Goal: Task Accomplishment & Management: Complete application form

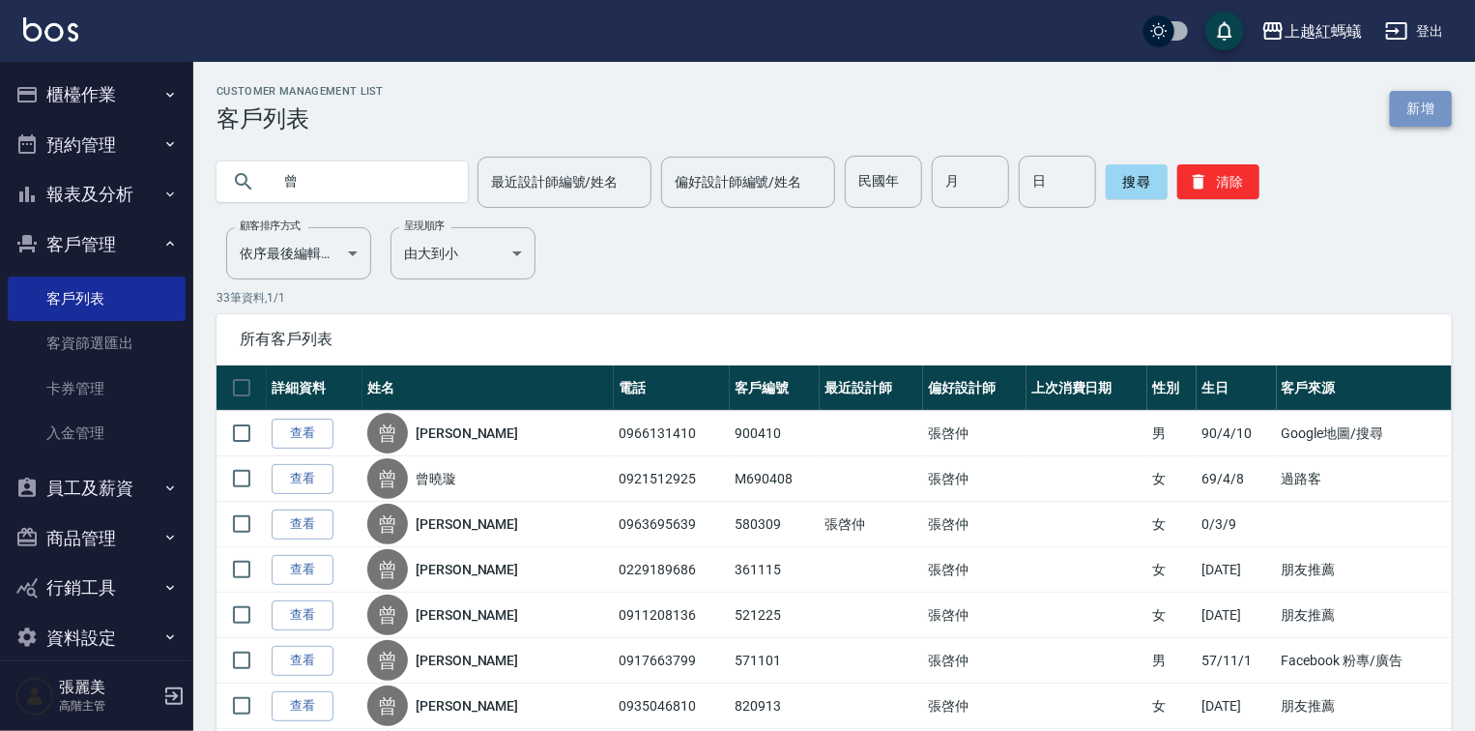
click at [1404, 108] on link "新增" at bounding box center [1421, 109] width 62 height 36
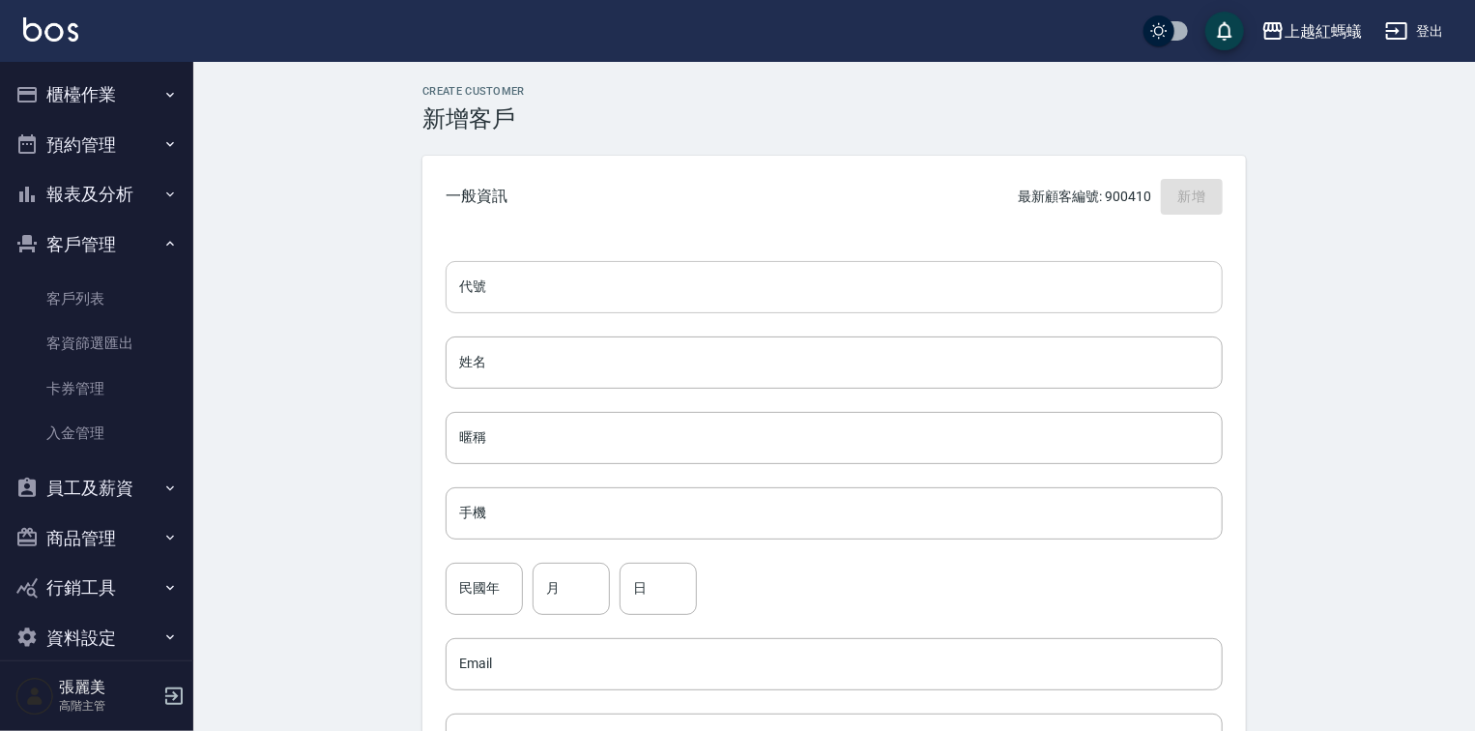
click at [557, 278] on input "代號" at bounding box center [834, 287] width 777 height 52
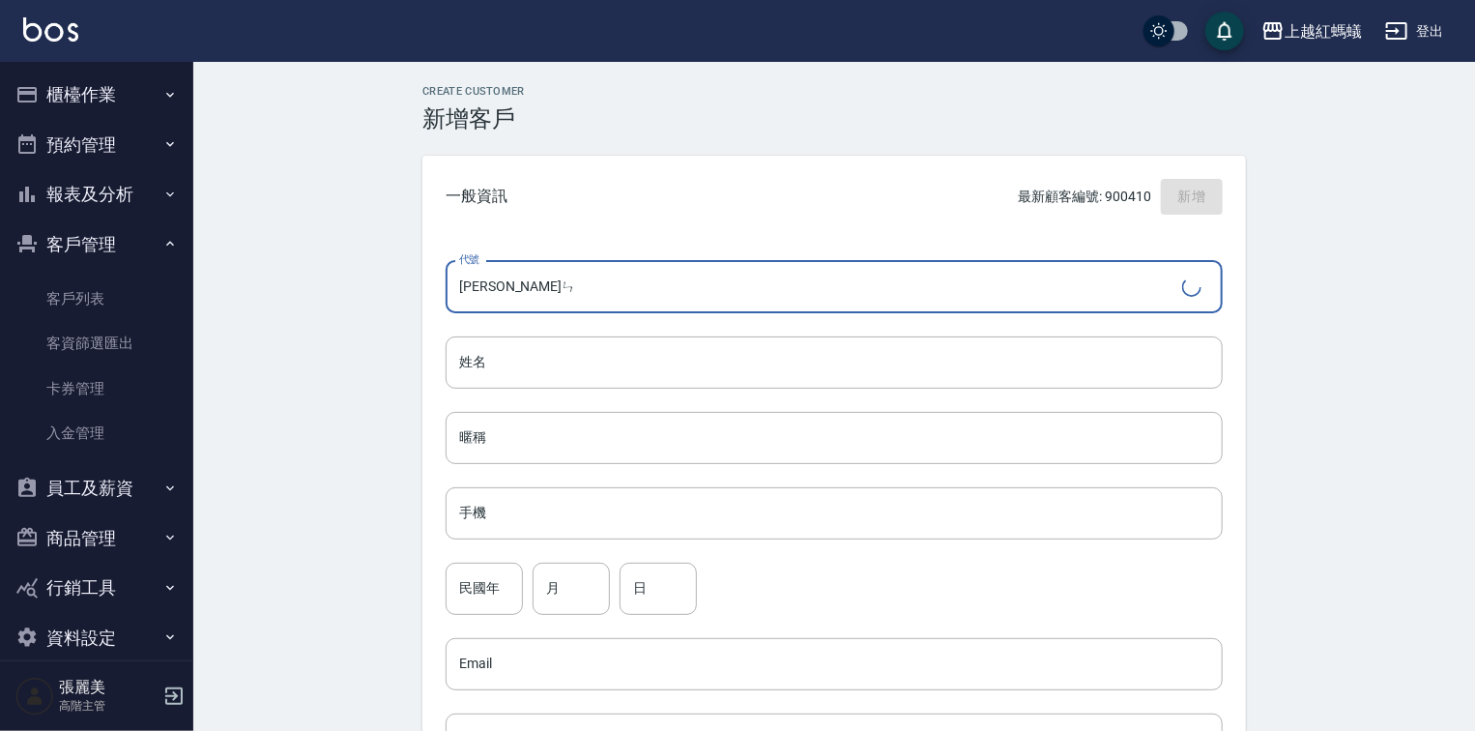
type input "[PERSON_NAME]"
drag, startPoint x: 538, startPoint y: 277, endPoint x: 422, endPoint y: 277, distance: 116.0
click at [425, 277] on div "代號 [PERSON_NAME] 代號 姓名 姓名 暱稱 暱稱 手機 手機 民國年 民國年 月 月 日 日 Email Email 聯絡地址 聯絡地址 男 女…" at bounding box center [835, 708] width 824 height 940
click at [527, 346] on input "姓名" at bounding box center [834, 362] width 777 height 52
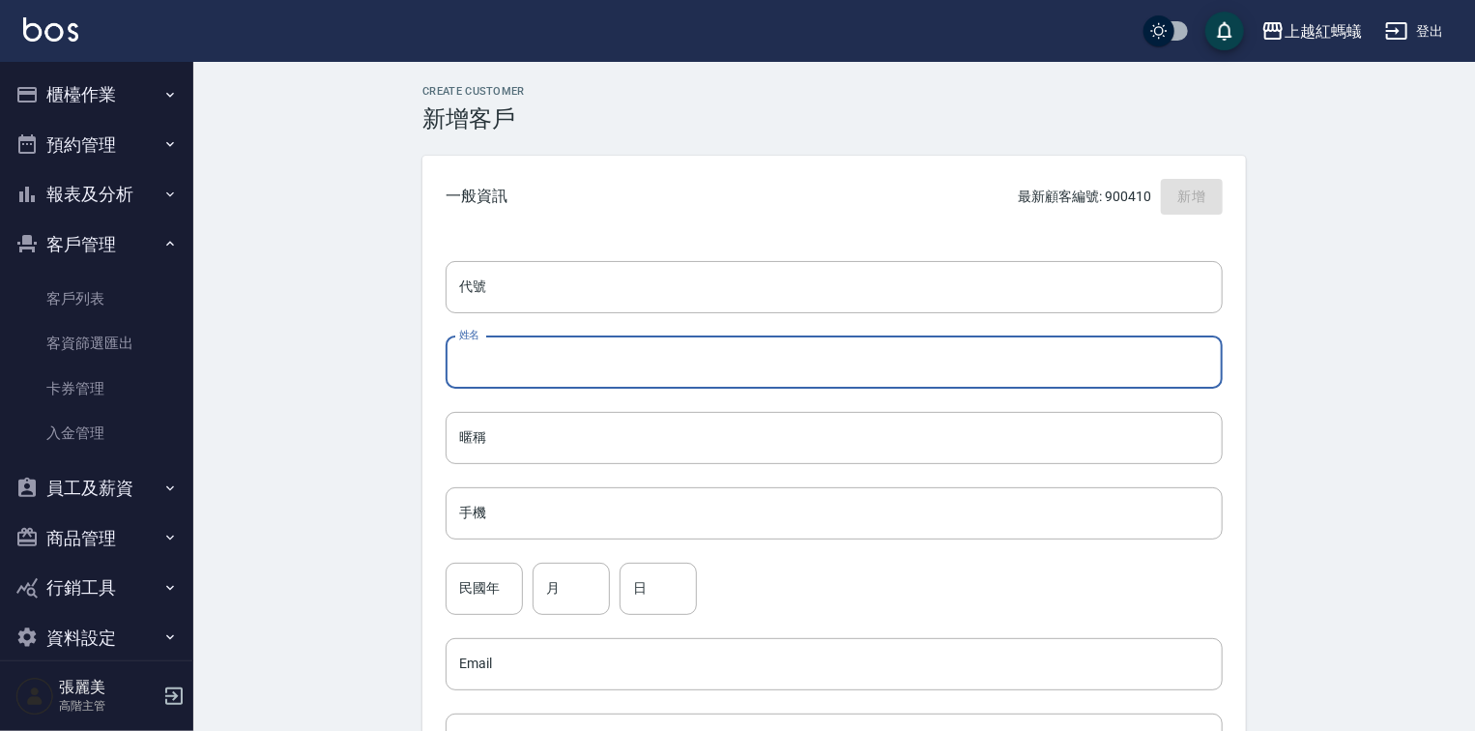
paste input "[PERSON_NAME]"
type input "[PERSON_NAME]"
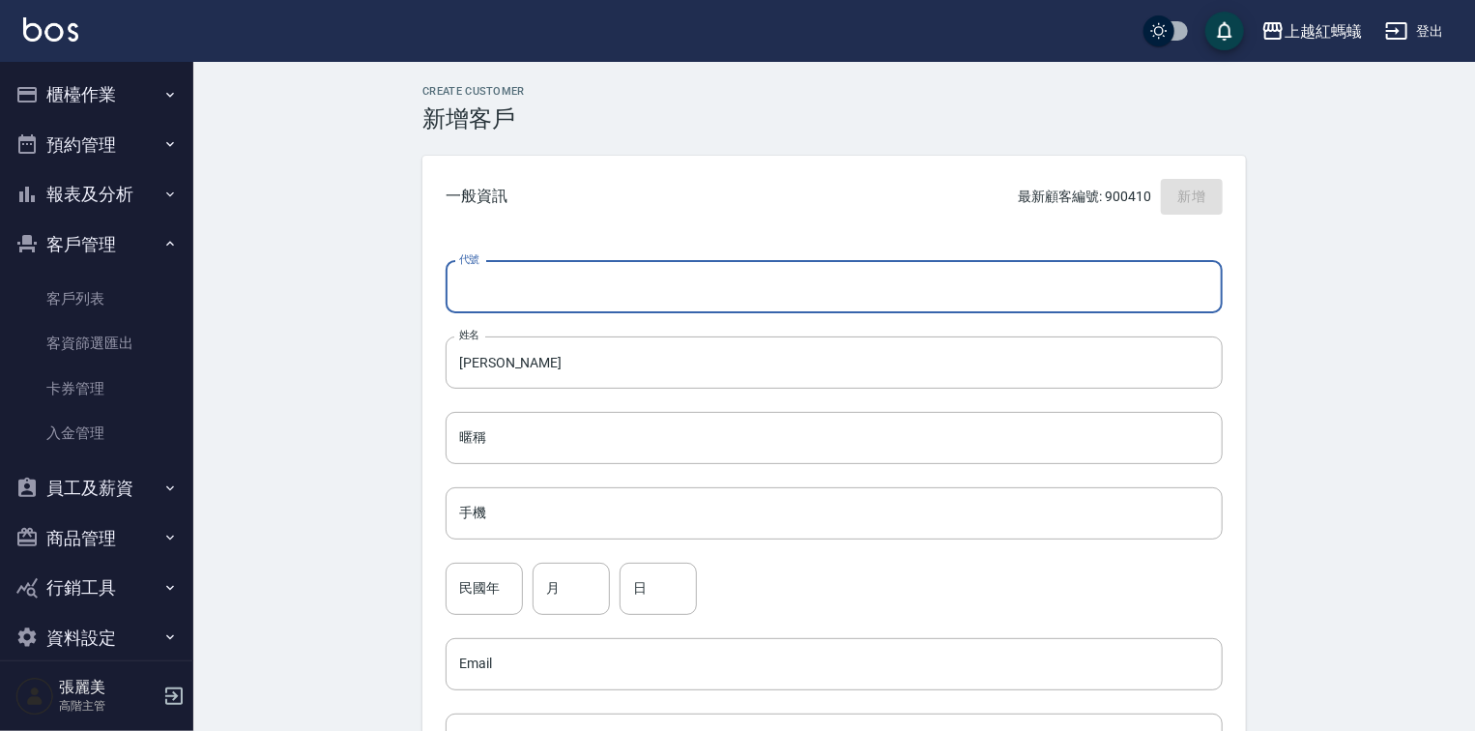
click at [491, 294] on input "代號" at bounding box center [834, 287] width 777 height 52
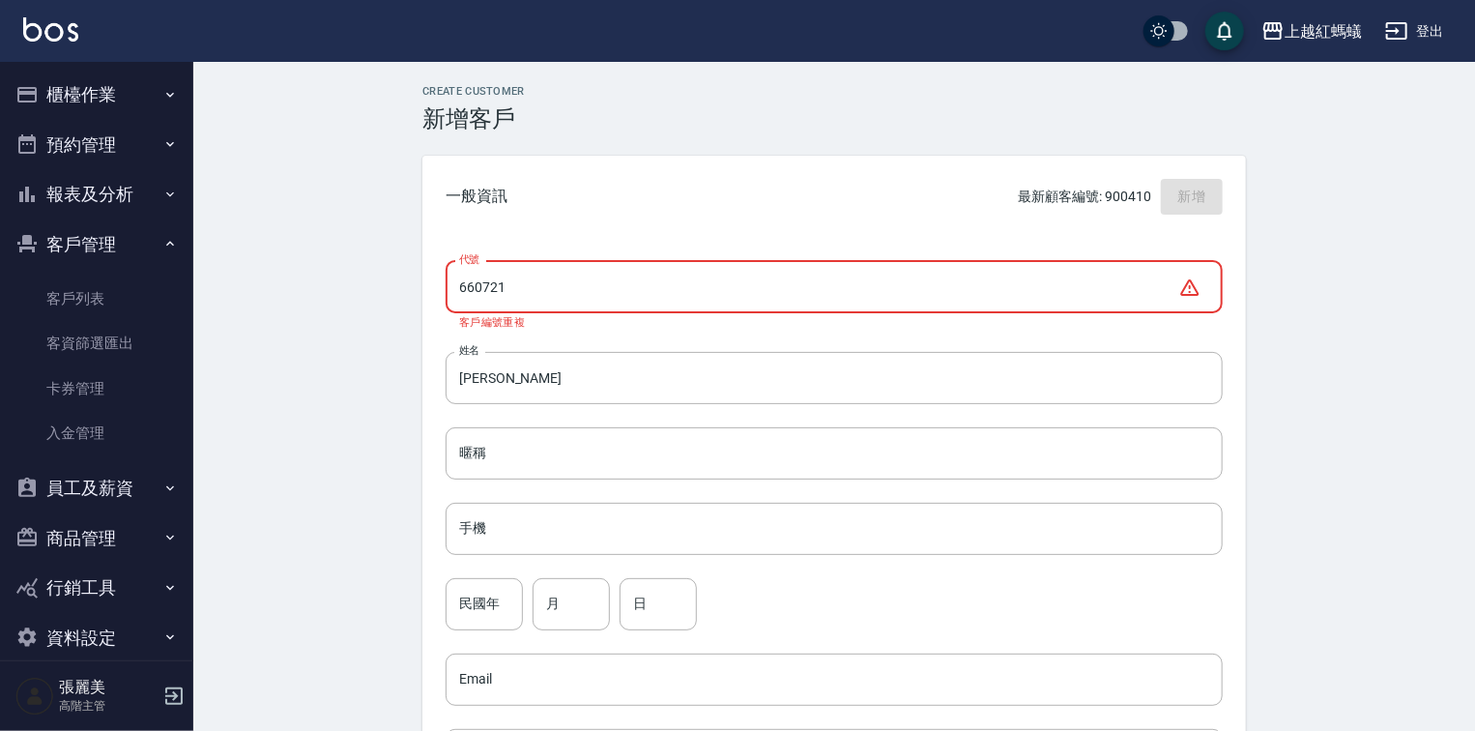
click at [453, 281] on input "660721" at bounding box center [812, 287] width 733 height 52
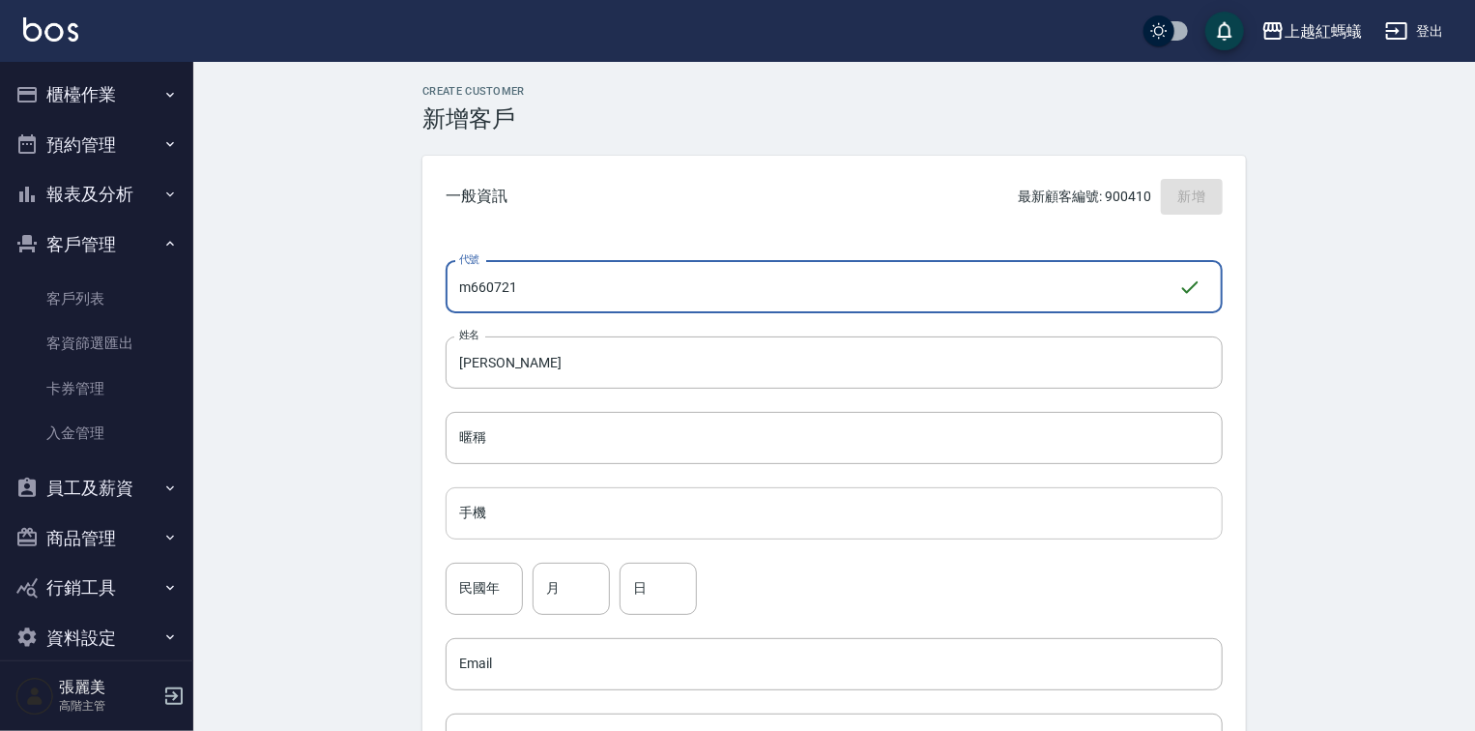
type input "m660721"
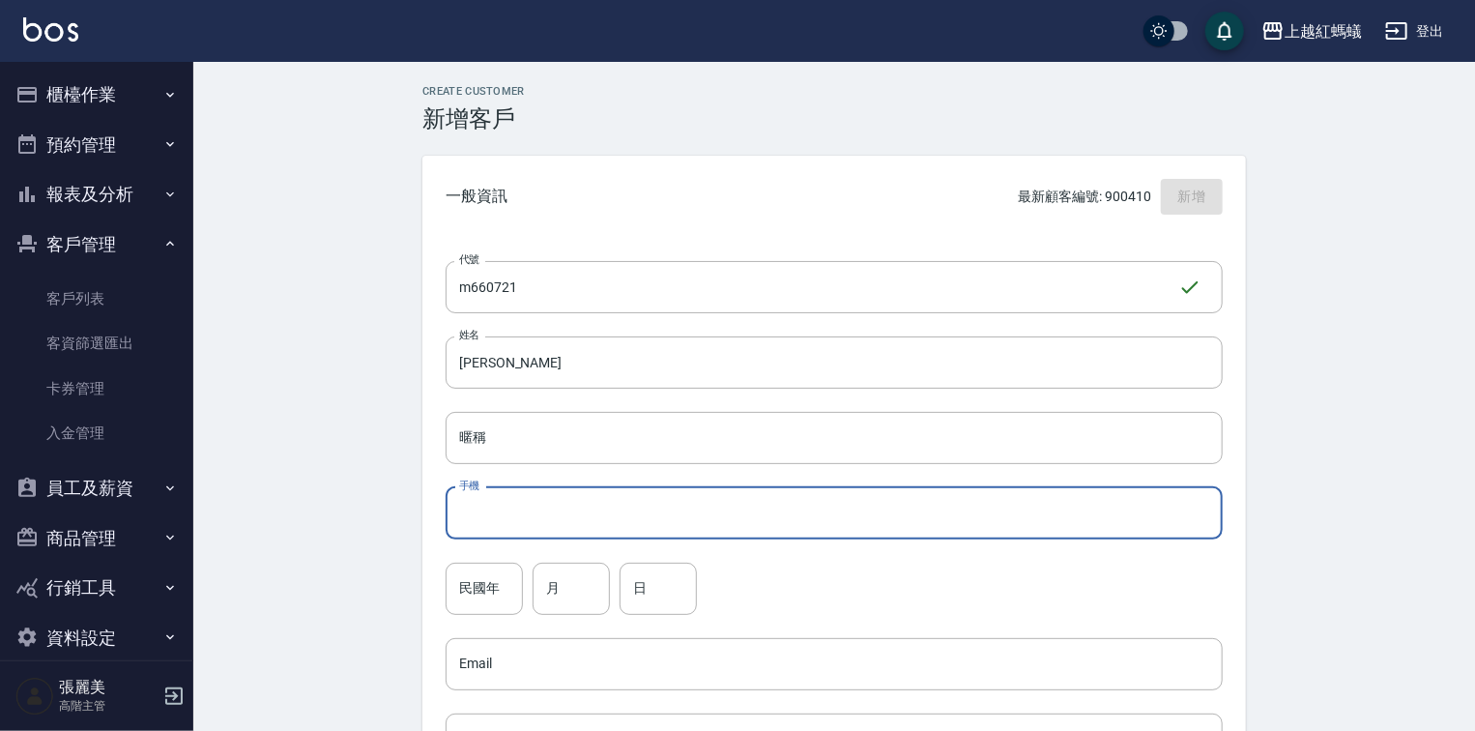
click at [497, 518] on input "手機" at bounding box center [834, 513] width 777 height 52
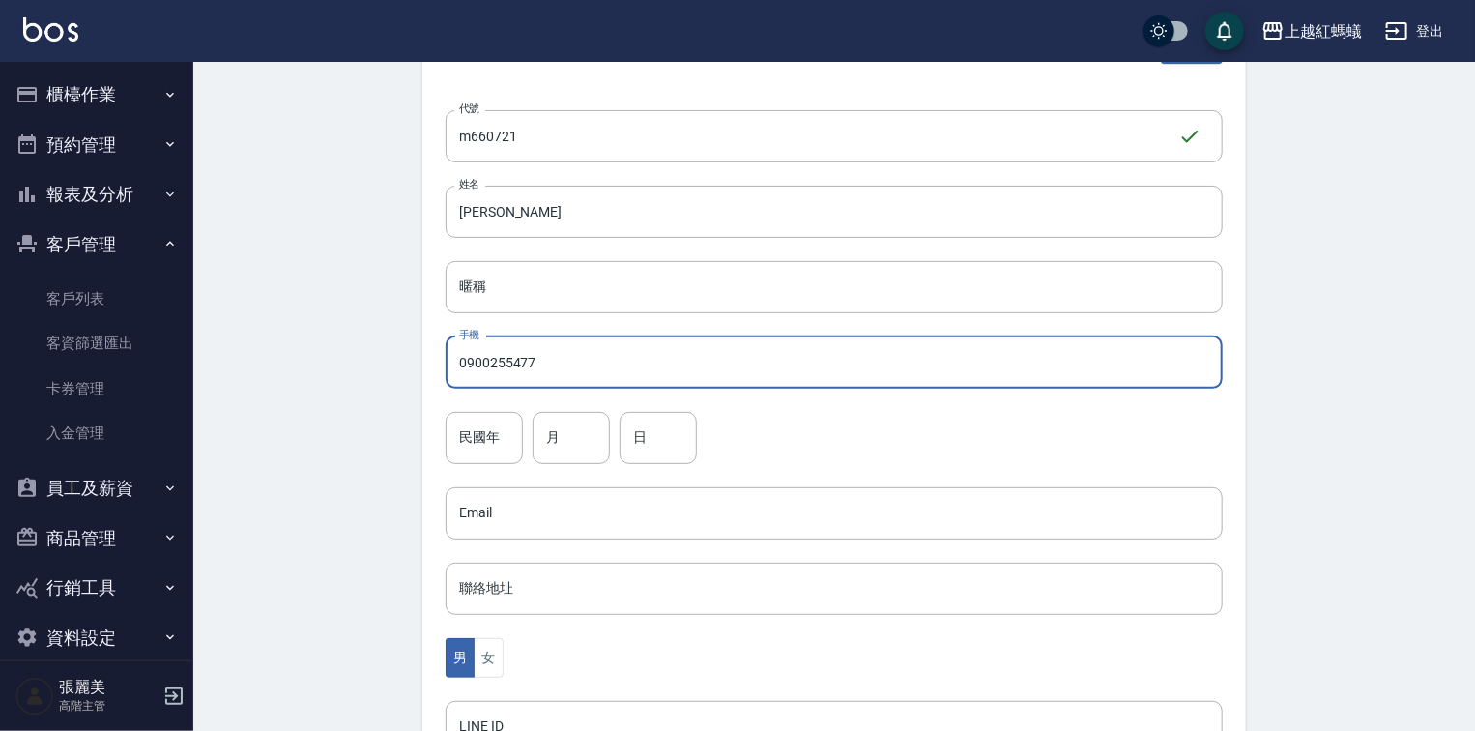
scroll to position [155, 0]
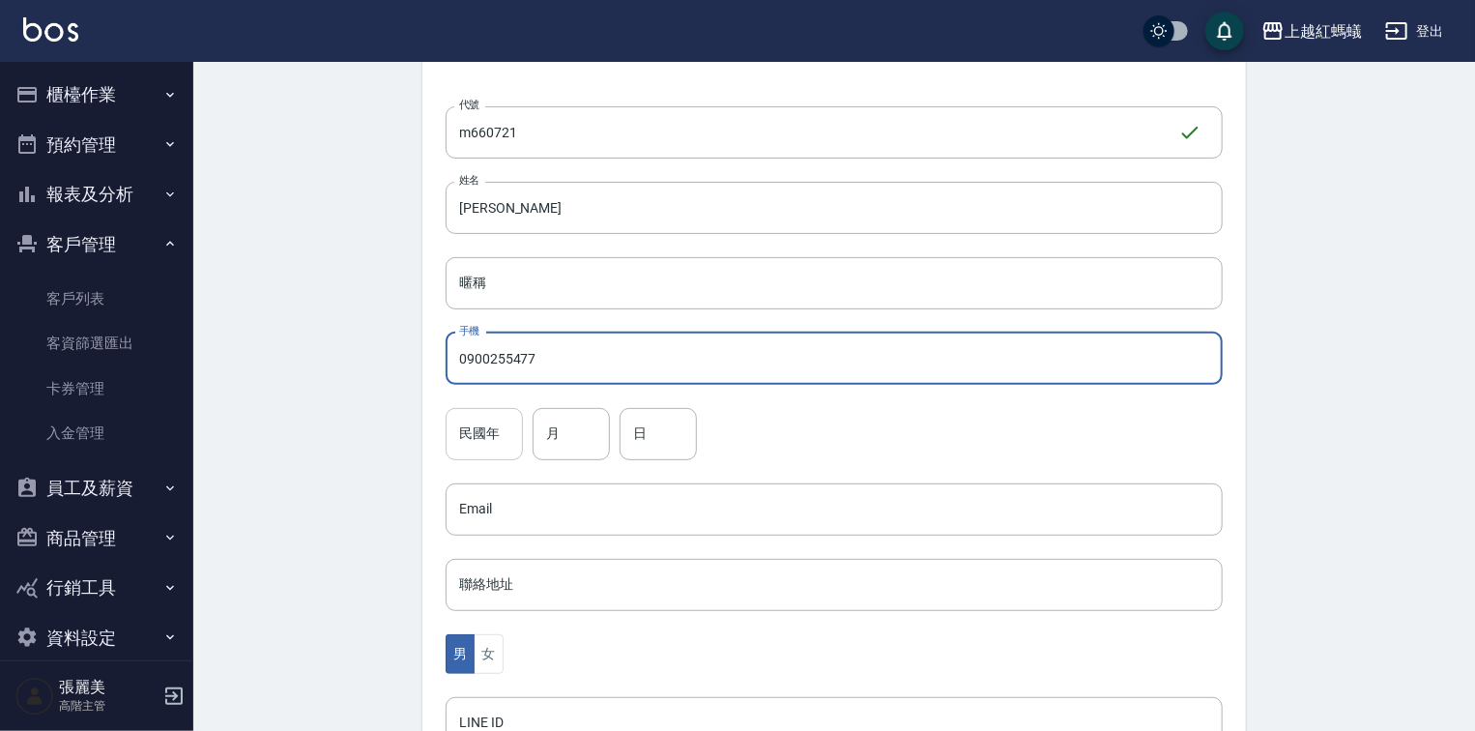
type input "0900255477"
click at [480, 445] on input "民國年" at bounding box center [484, 434] width 77 height 52
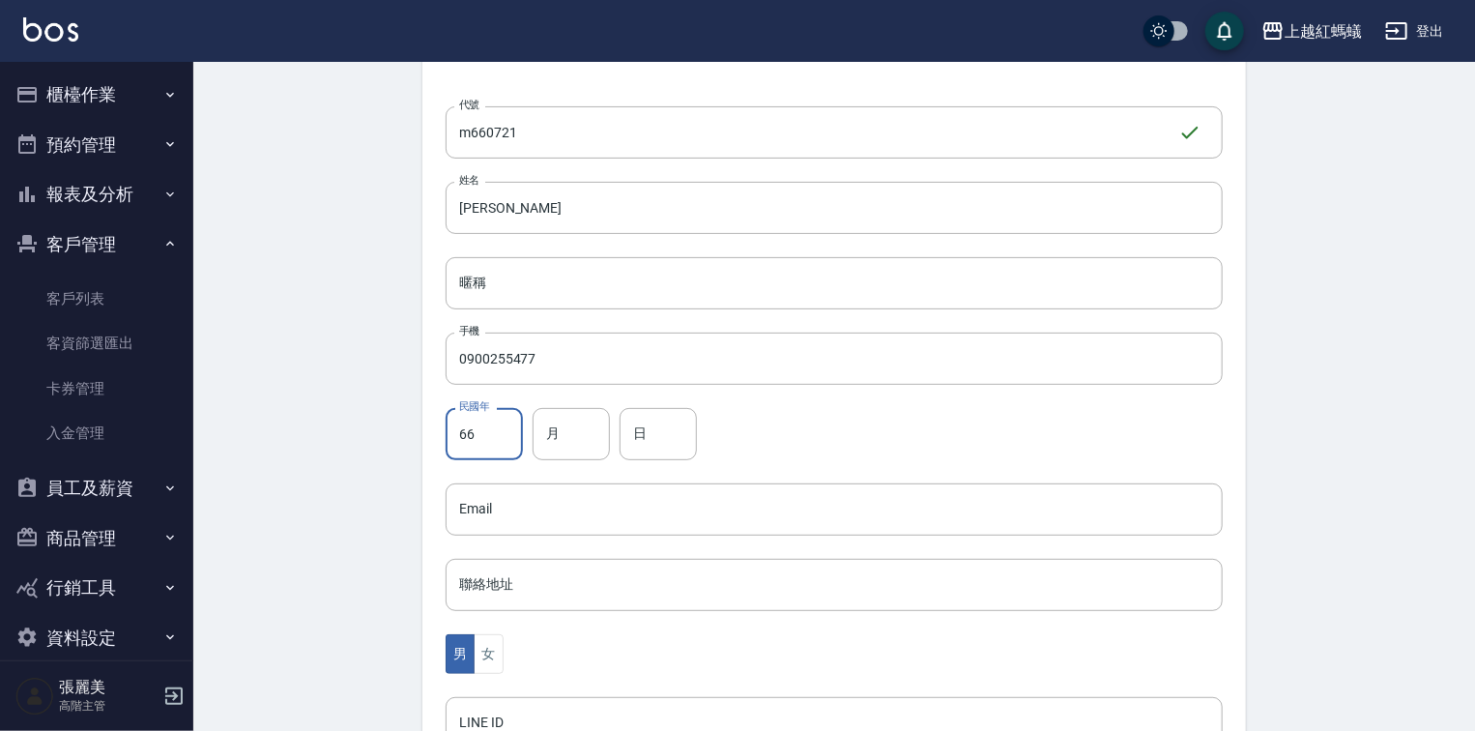
type input "66"
type input "7"
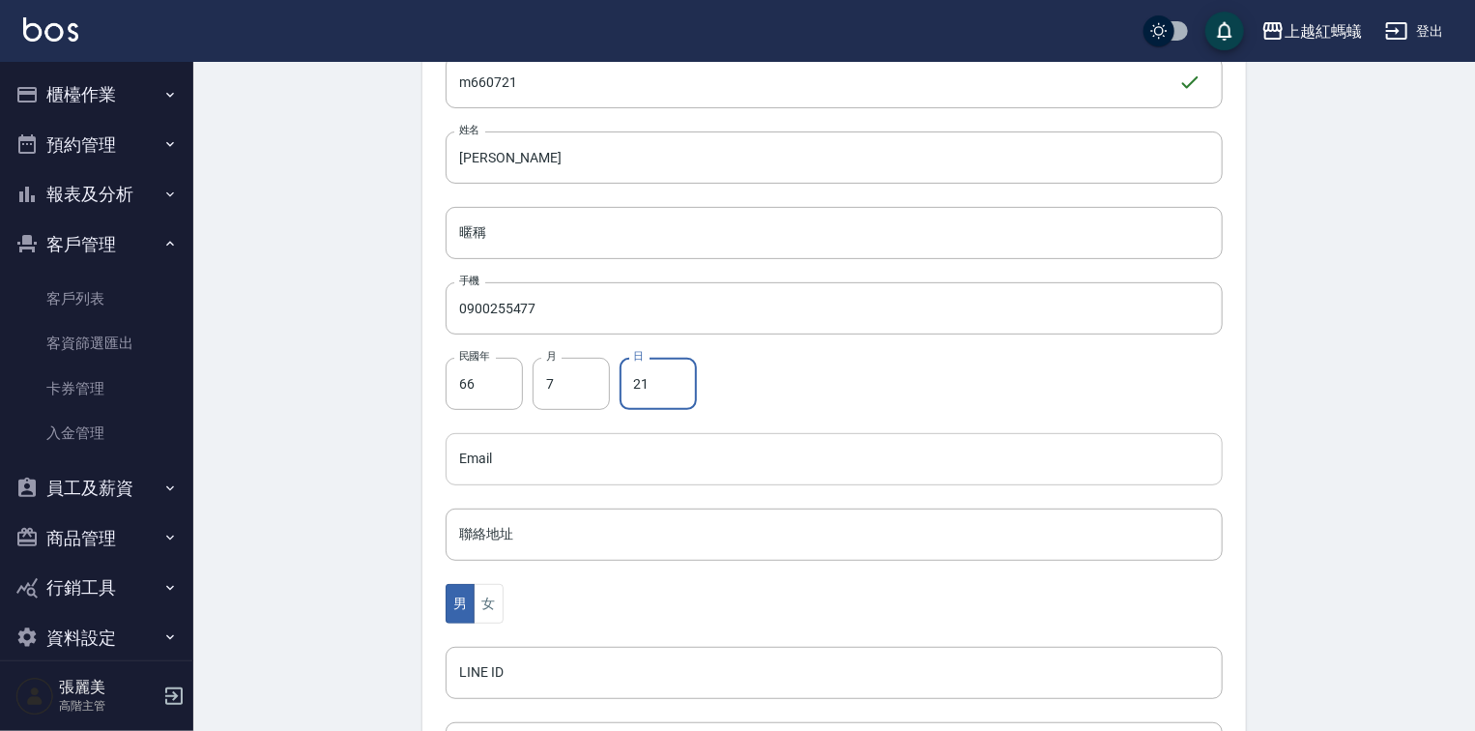
scroll to position [309, 0]
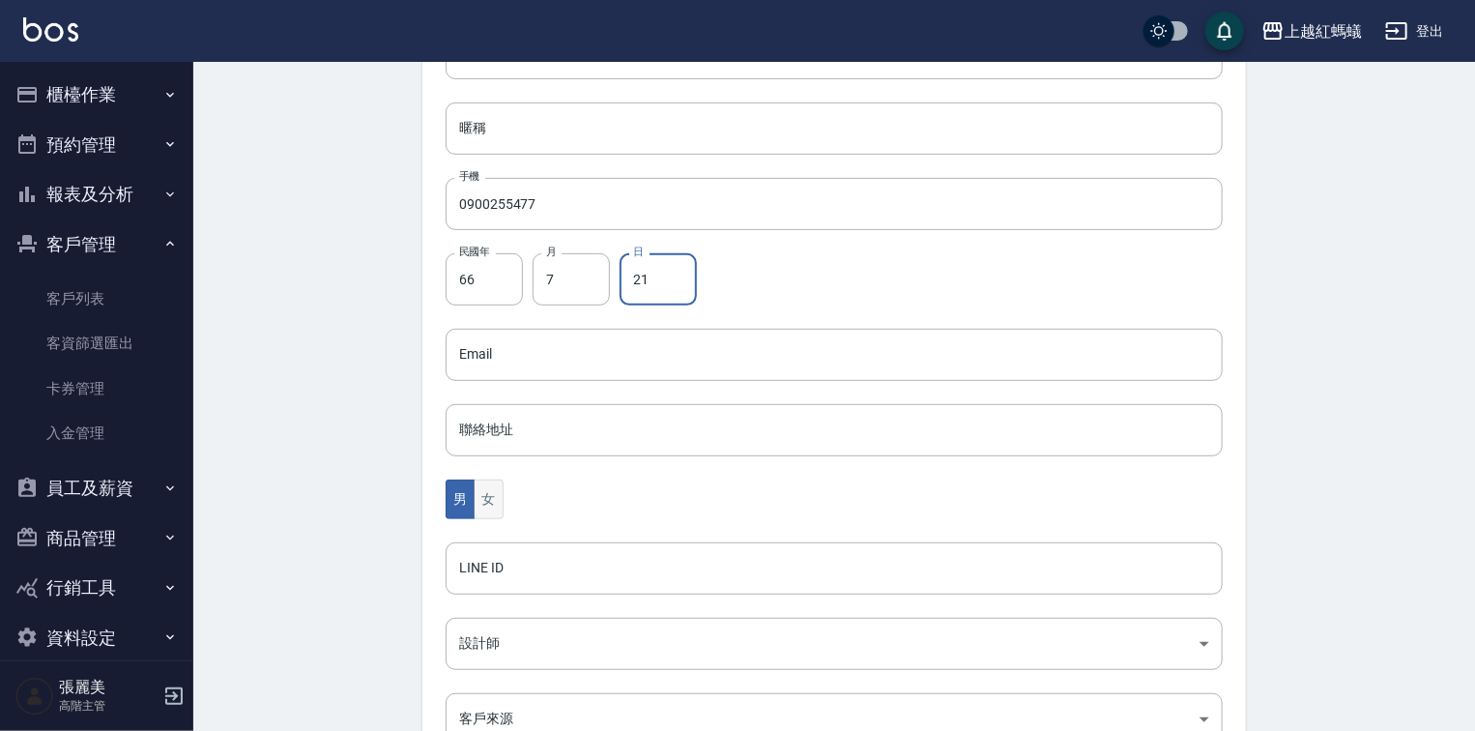
type input "21"
click at [498, 492] on button "女" at bounding box center [488, 500] width 29 height 40
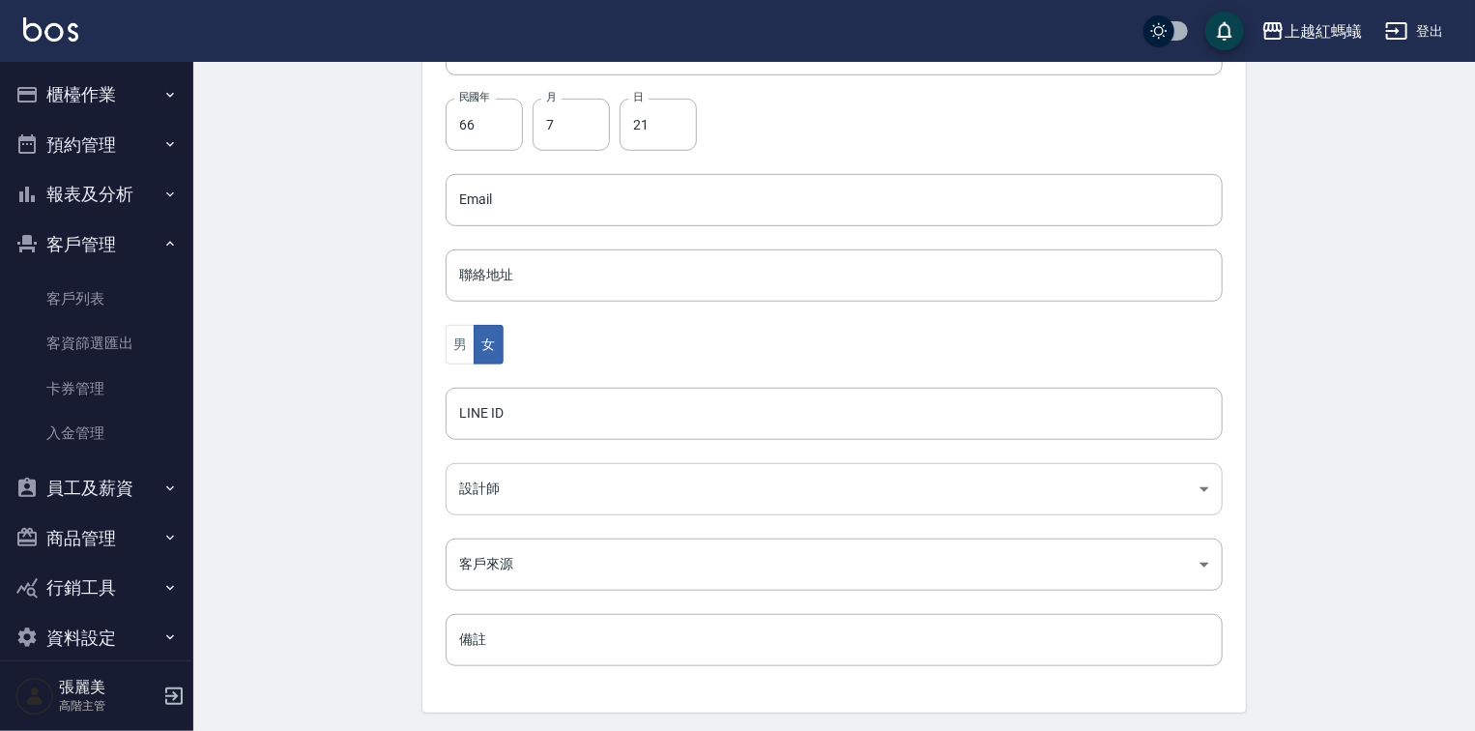
click at [521, 481] on body "上越紅螞蟻 登出 櫃檯作業 打帳單 帳單列表 掛單列表 座位開單 營業儀表板 現金收支登錄 高階收支登錄 材料自購登錄 每日結帳 排班表 現場電腦打卡 掃碼打…" at bounding box center [737, 165] width 1475 height 1259
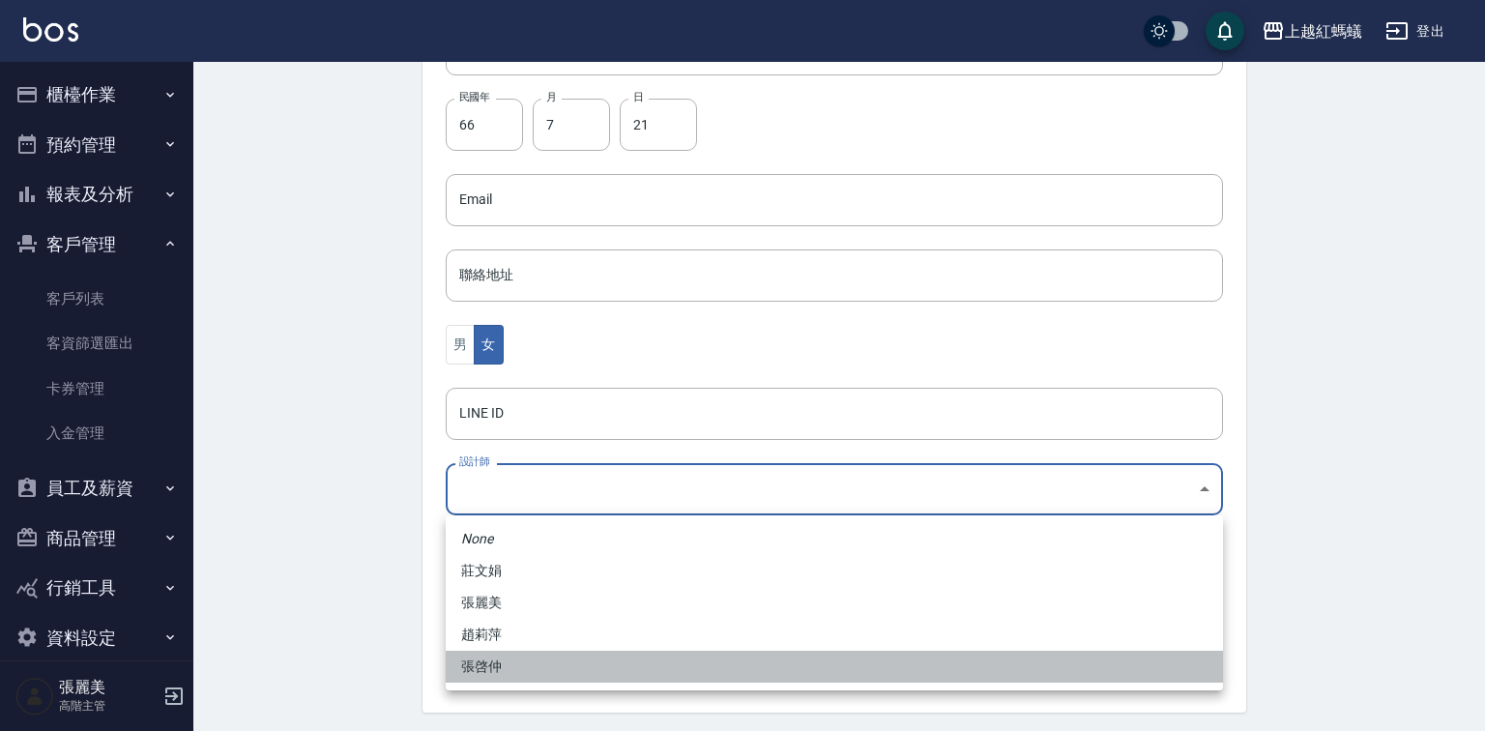
click at [505, 662] on li "張啓仲" at bounding box center [834, 667] width 777 height 32
type input "9efc15fe-67de-409c-bc0a-e53cf4b7ff6b"
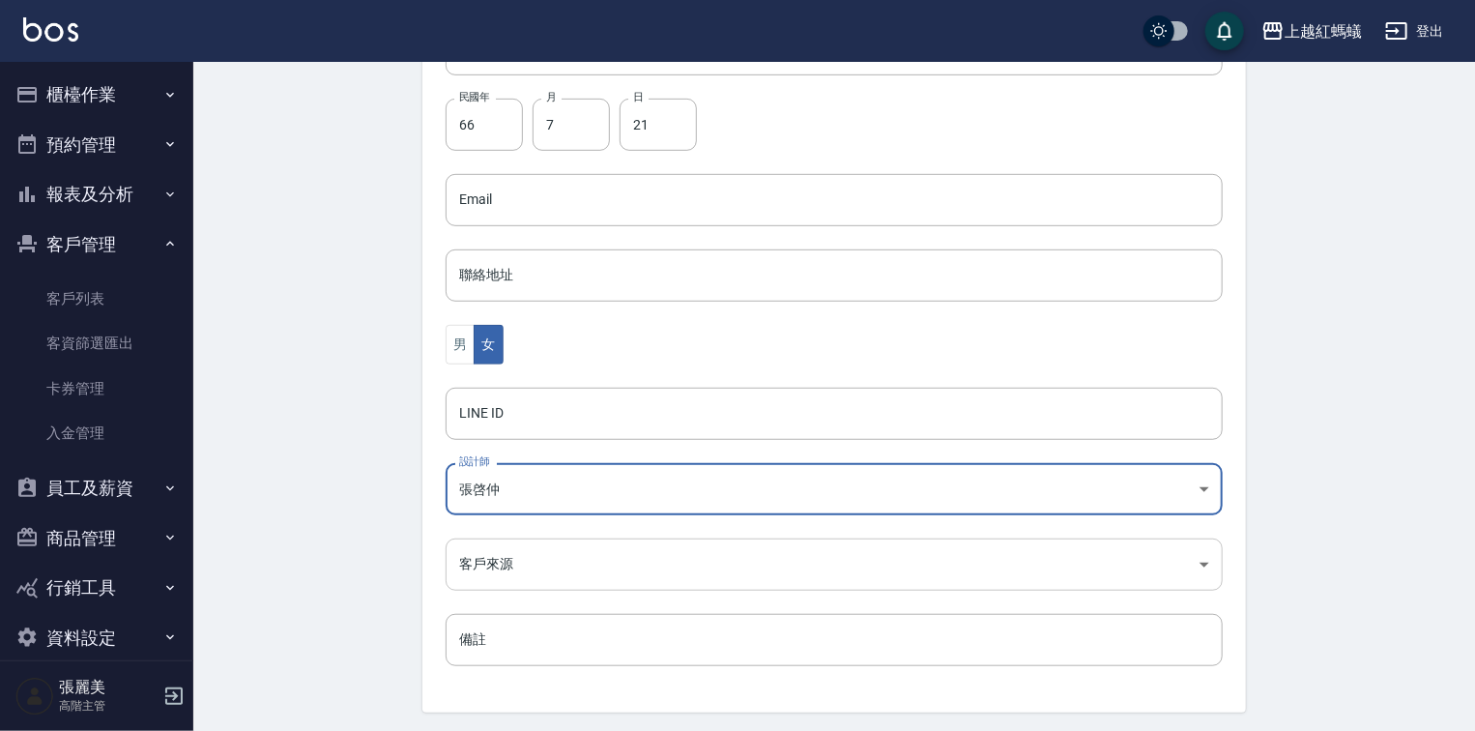
click at [518, 552] on body "上越紅螞蟻 登出 櫃檯作業 打帳單 帳單列表 掛單列表 座位開單 營業儀表板 現金收支登錄 高階收支登錄 材料自購登錄 每日結帳 排班表 現場電腦打卡 掃碼打…" at bounding box center [737, 165] width 1475 height 1259
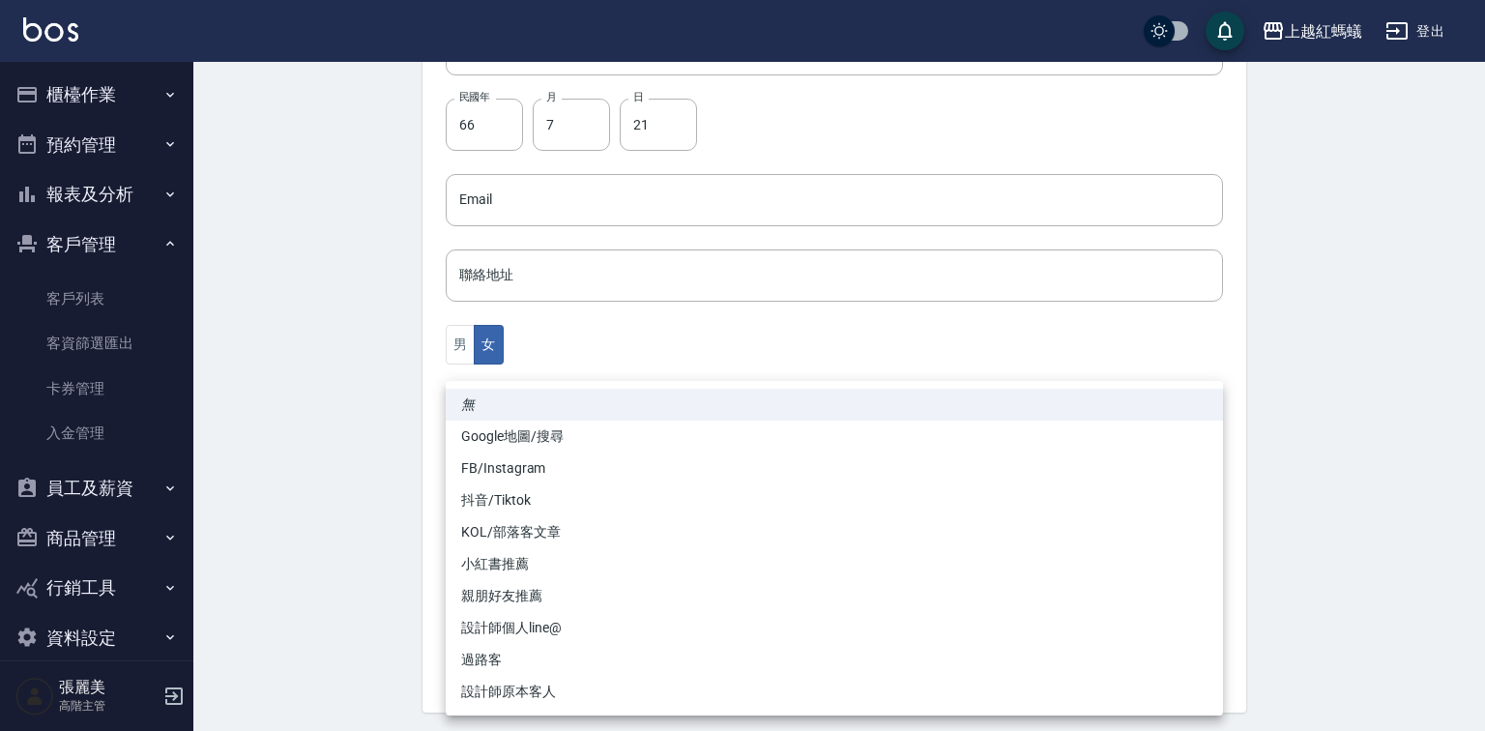
click at [507, 666] on li "過路客" at bounding box center [834, 660] width 777 height 32
type input "過路客"
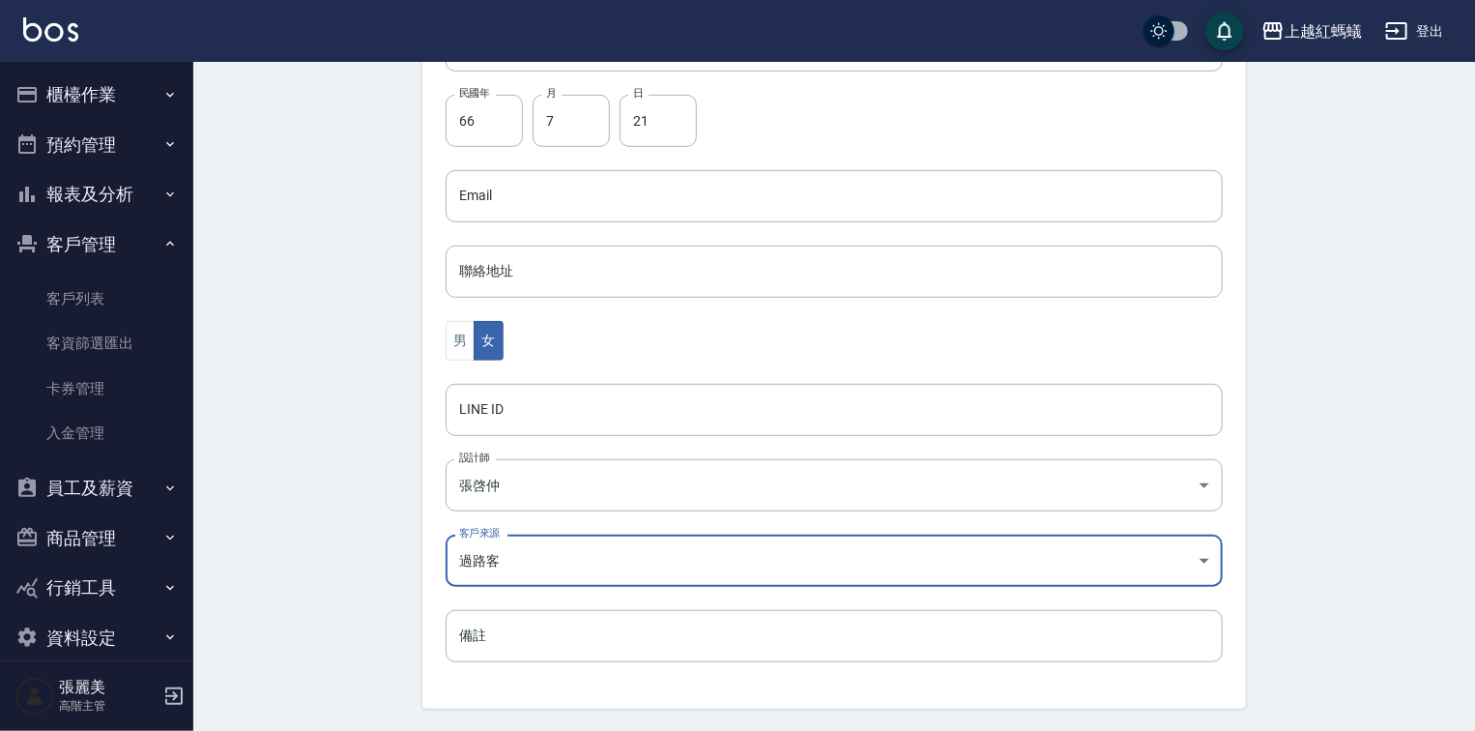
scroll to position [527, 0]
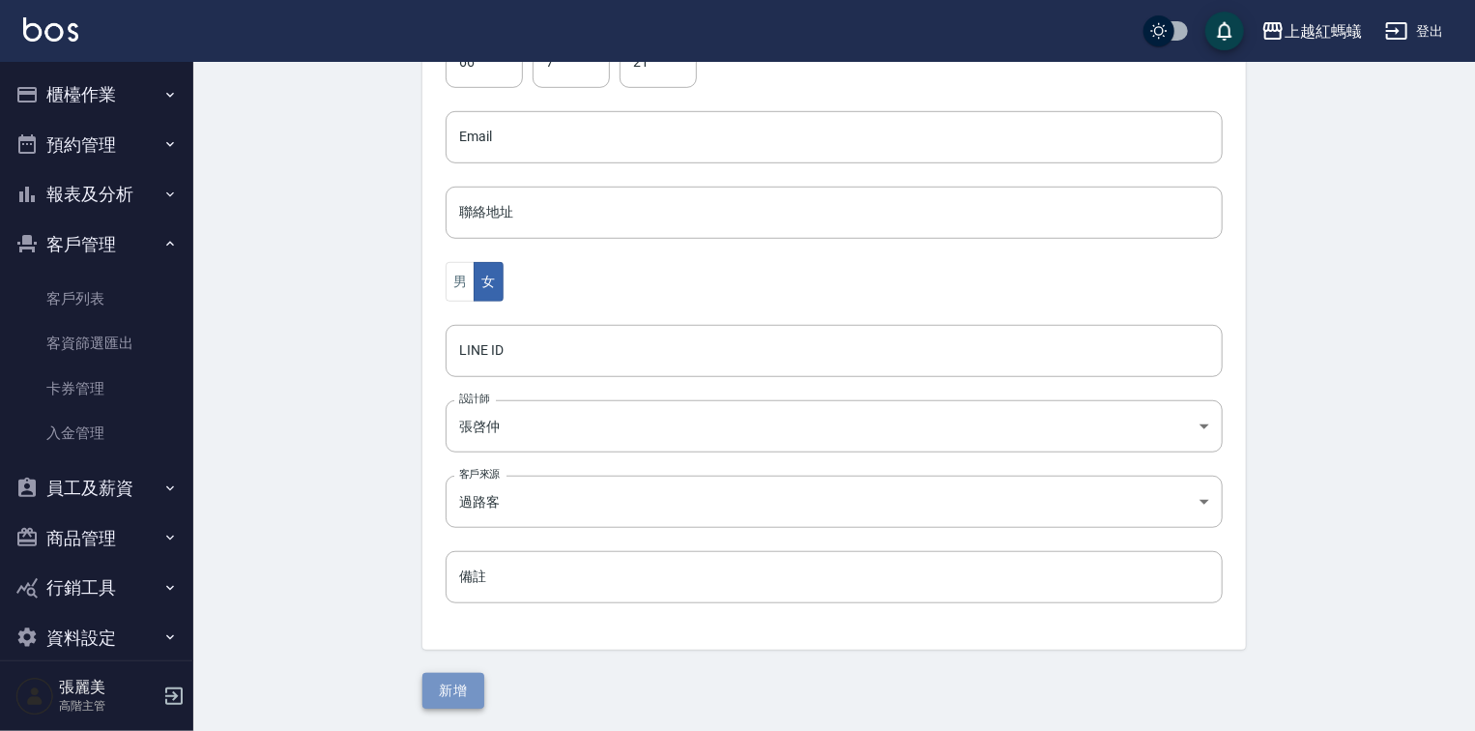
click at [428, 691] on button "新增" at bounding box center [454, 691] width 62 height 36
